Goal: Information Seeking & Learning: Learn about a topic

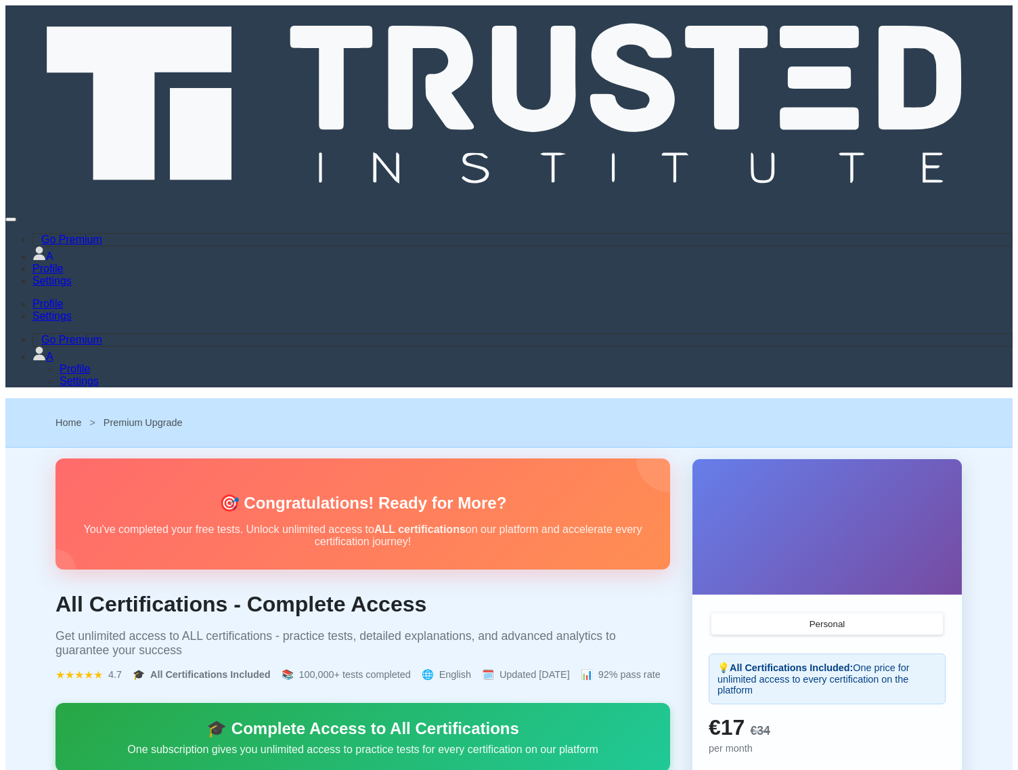
click at [682, 406] on div "Home > Premium Upgrade" at bounding box center [509, 422] width 929 height 32
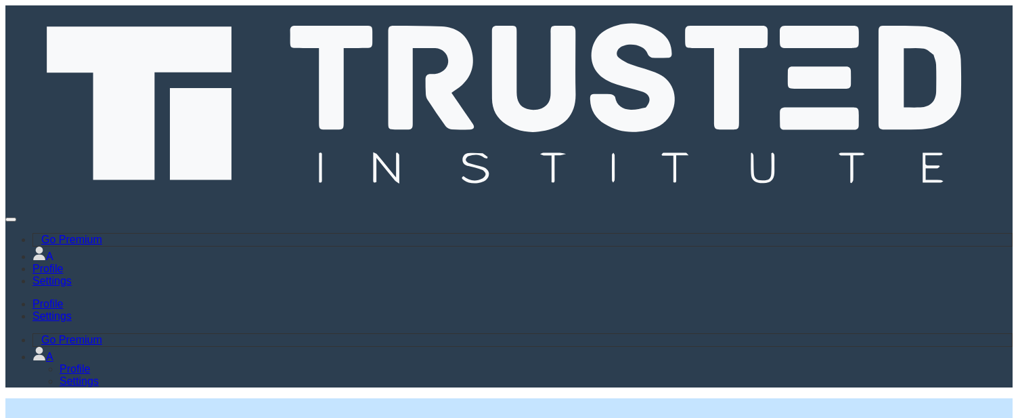
click at [75, 417] on link "Home" at bounding box center [69, 422] width 26 height 11
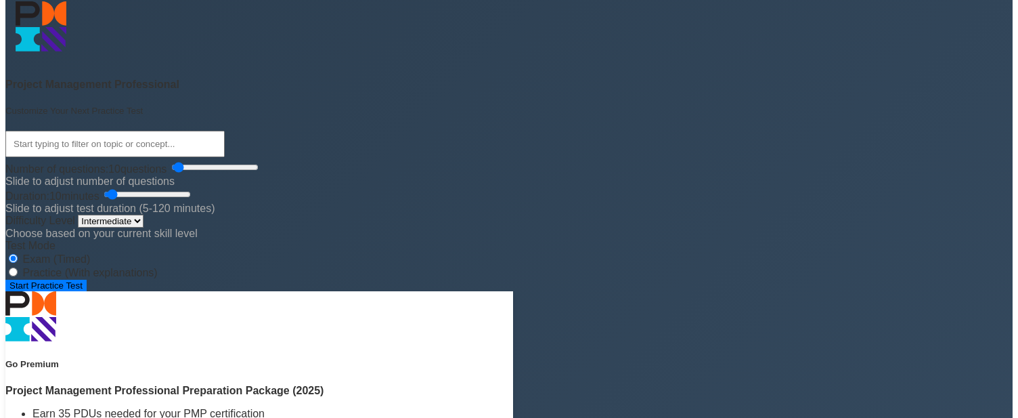
scroll to position [410, 0]
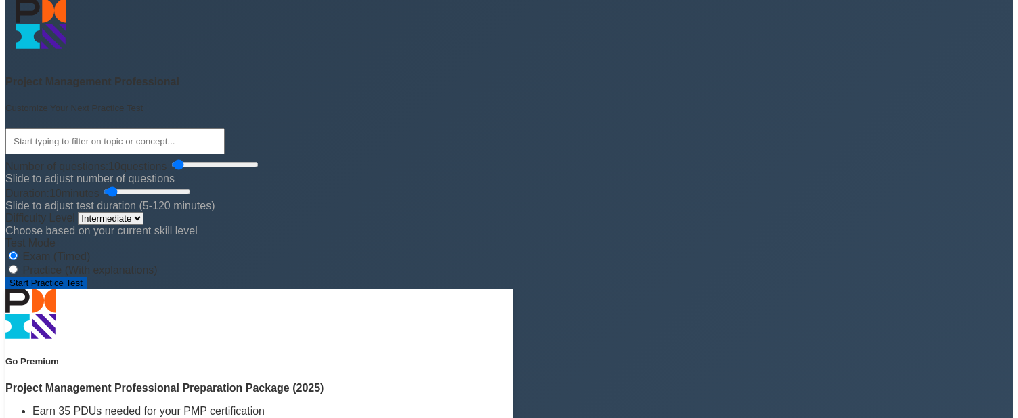
click at [87, 277] on button "Start Practice Test" at bounding box center [45, 283] width 81 height 12
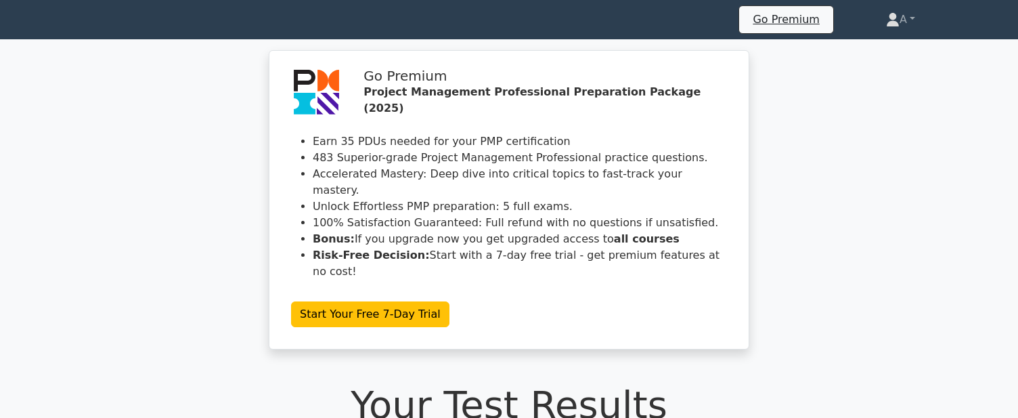
click at [835, 315] on div "Go Premium Project Management Professional Preparation Package (2025) Earn 35 P…" at bounding box center [509, 199] width 1018 height 299
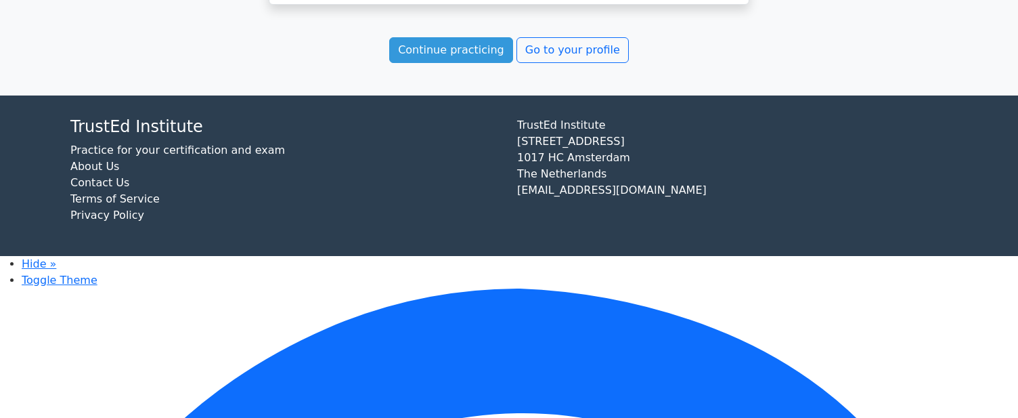
scroll to position [1962, 0]
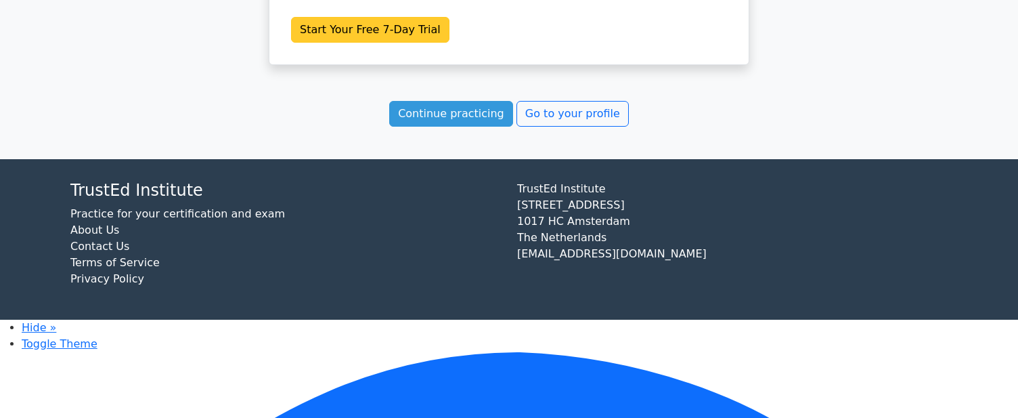
click at [450, 43] on link "Start Your Free 7-Day Trial" at bounding box center [370, 30] width 158 height 26
